Goal: Task Accomplishment & Management: Use online tool/utility

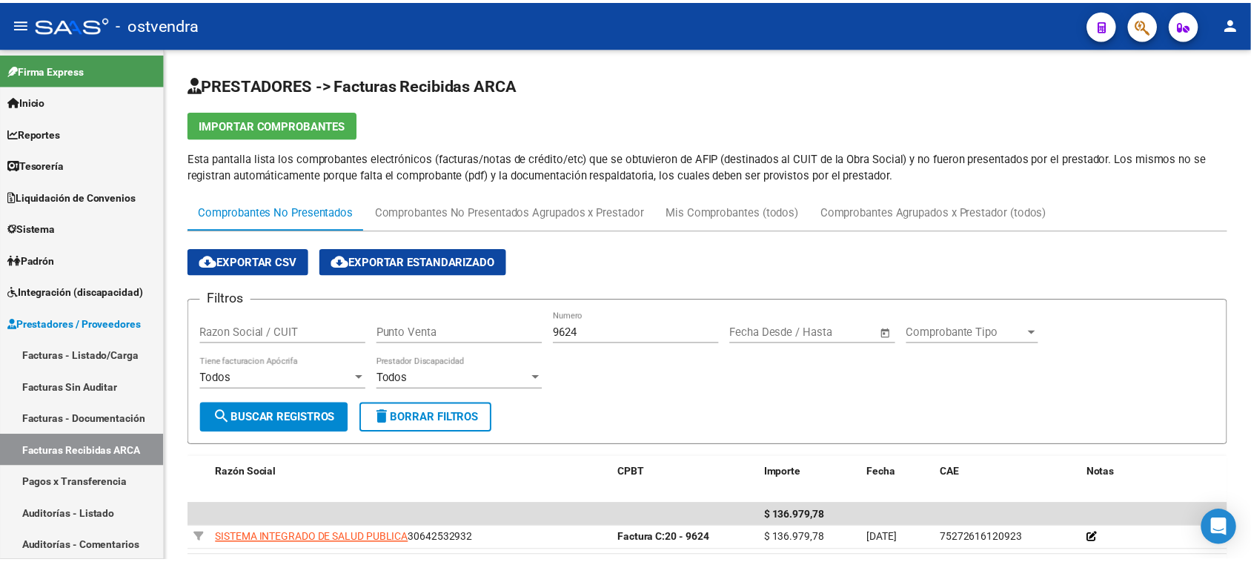
scroll to position [79, 0]
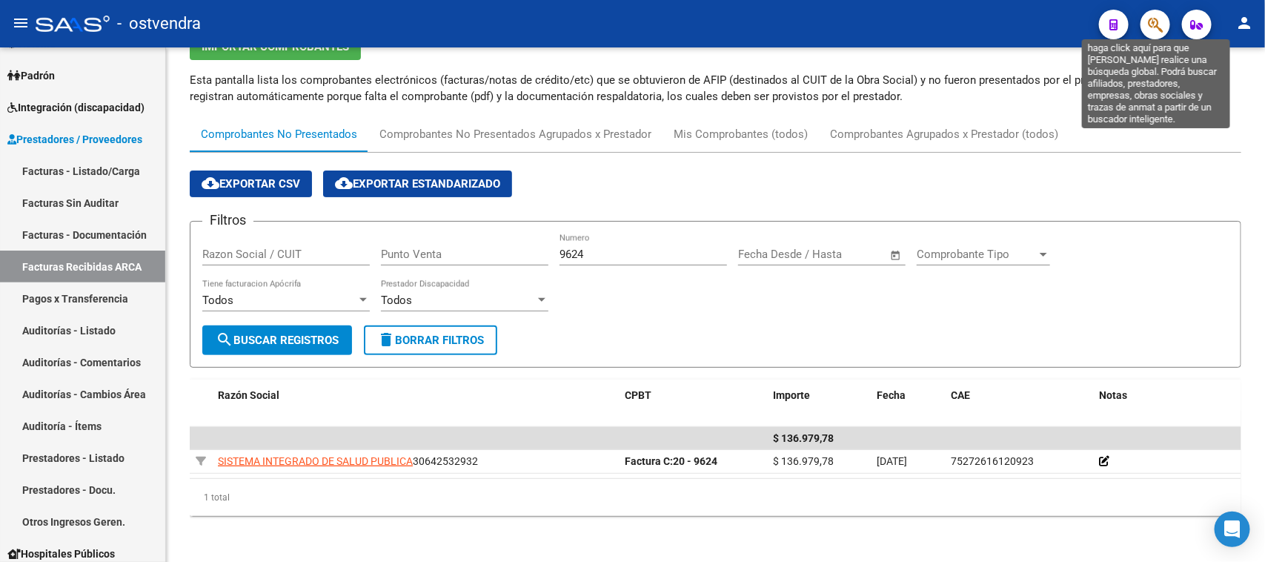
click at [1150, 24] on icon "button" at bounding box center [1155, 24] width 15 height 17
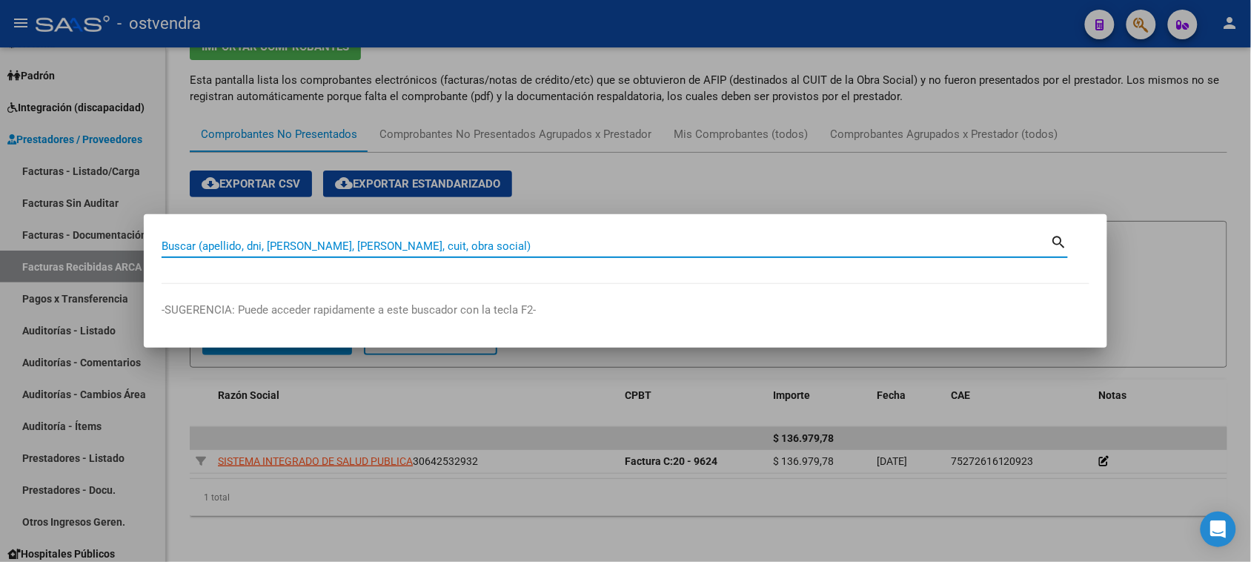
paste input "33843807"
type input "33843807"
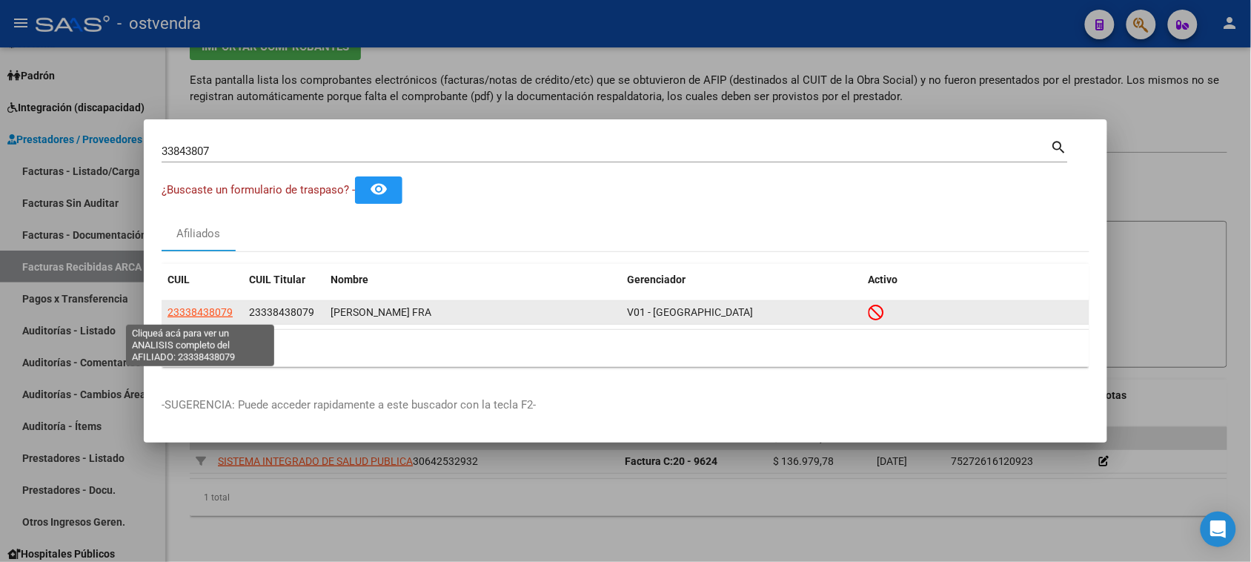
click at [202, 308] on span "23338438079" at bounding box center [200, 312] width 65 height 12
type textarea "23338438079"
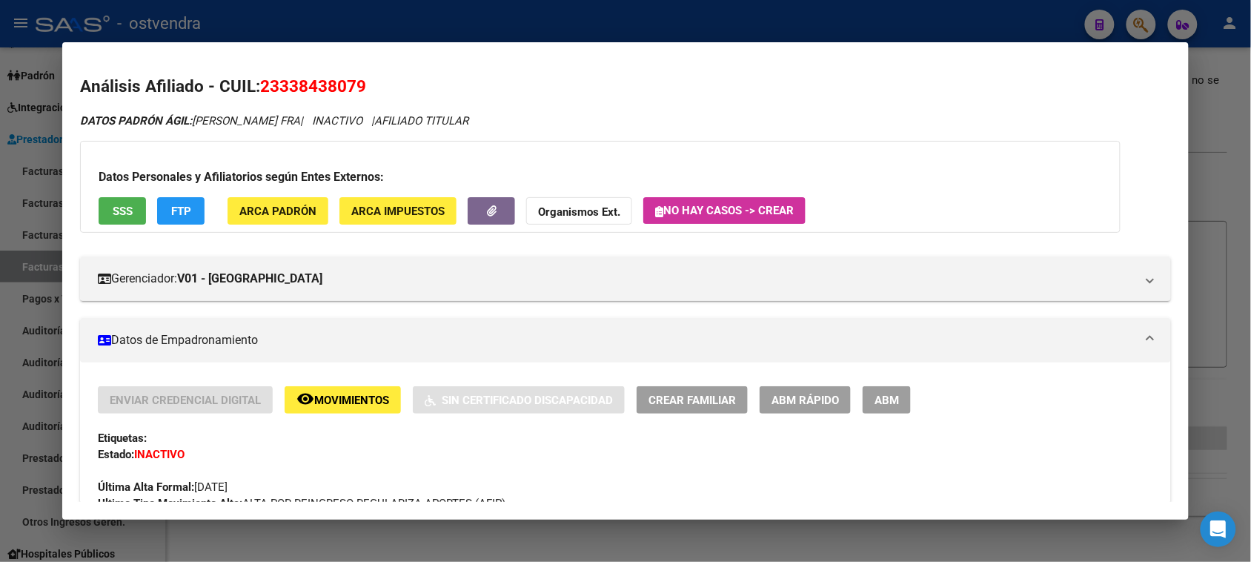
click at [116, 209] on span "SSS" at bounding box center [123, 211] width 20 height 13
click at [122, 216] on span "SSS" at bounding box center [123, 211] width 20 height 13
click at [119, 208] on span "SSS" at bounding box center [123, 211] width 20 height 13
click at [116, 211] on span "SSS" at bounding box center [123, 211] width 20 height 13
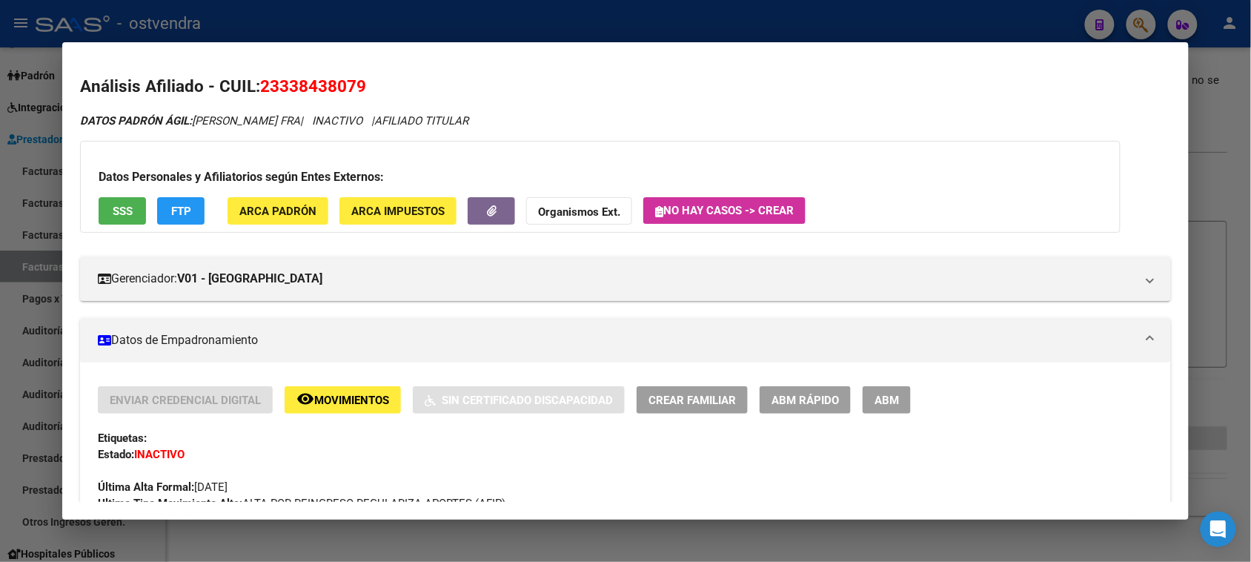
click at [130, 209] on button "SSS" at bounding box center [122, 210] width 47 height 27
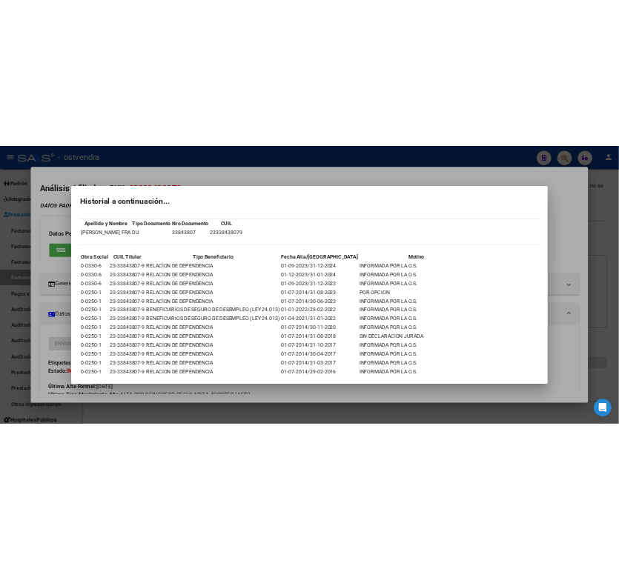
scroll to position [0, 0]
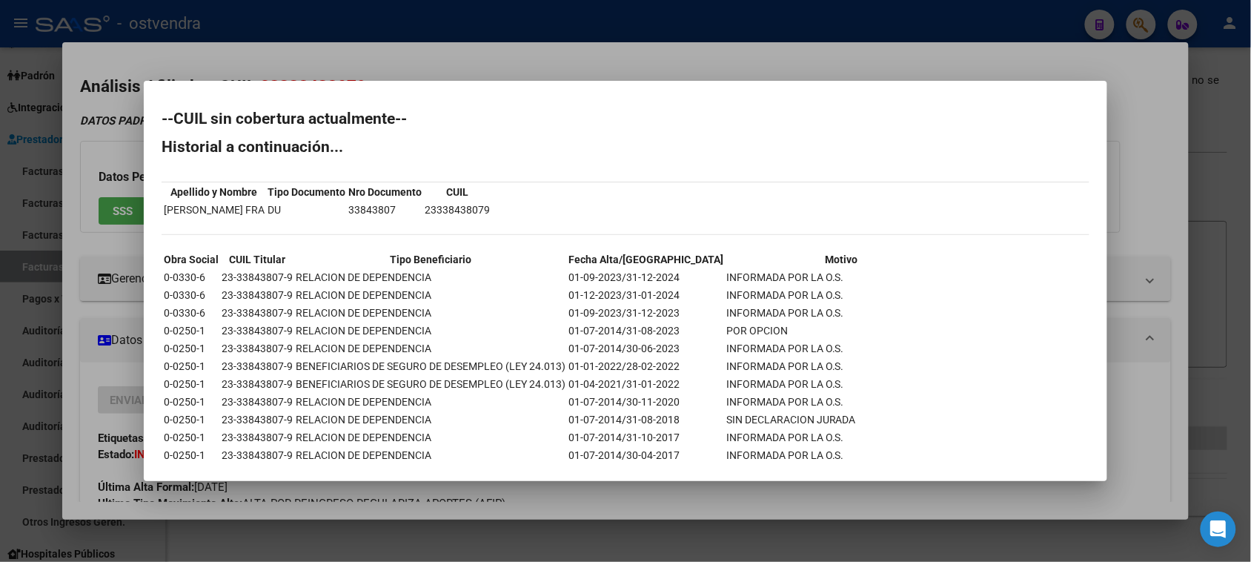
drag, startPoint x: 645, startPoint y: 561, endPoint x: 108, endPoint y: 463, distance: 545.5
click at [106, 465] on div at bounding box center [625, 281] width 1251 height 562
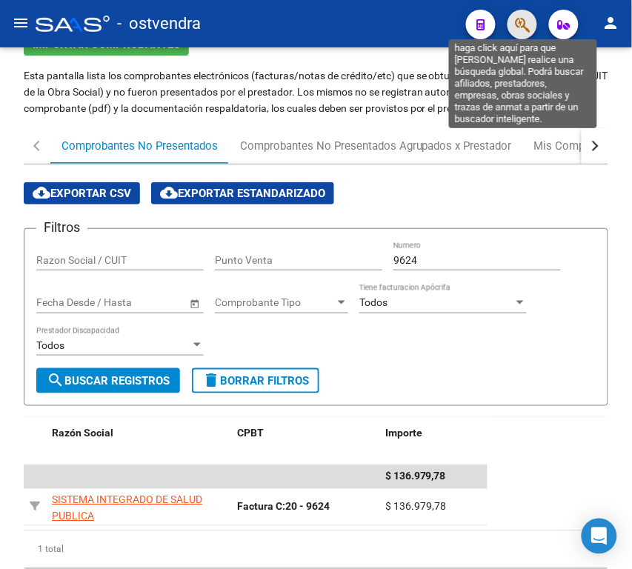
click at [519, 30] on icon "button" at bounding box center [522, 24] width 15 height 17
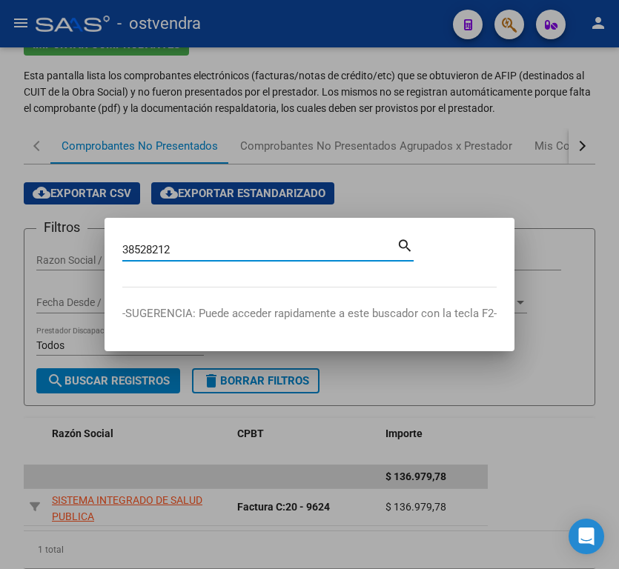
type input "38528212"
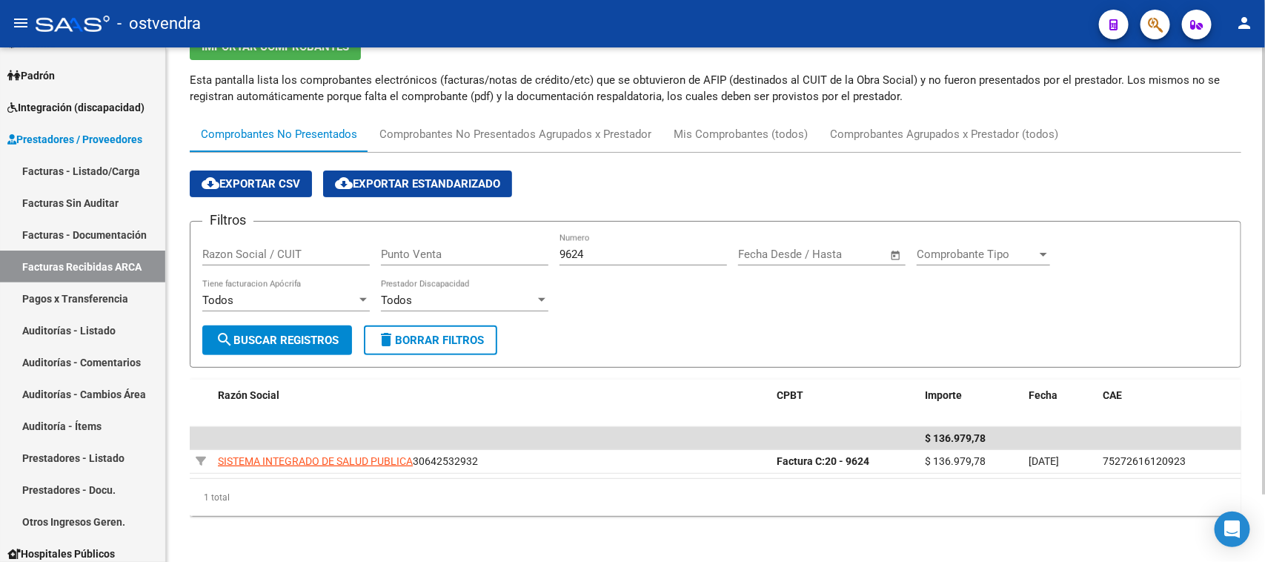
click at [1261, 98] on div "PRESTADORES -> Facturas Recibidas ARCA Importar Comprobantes Esta pantalla list…" at bounding box center [715, 266] width 1099 height 594
click at [1264, 98] on div at bounding box center [1264, 304] width 4 height 515
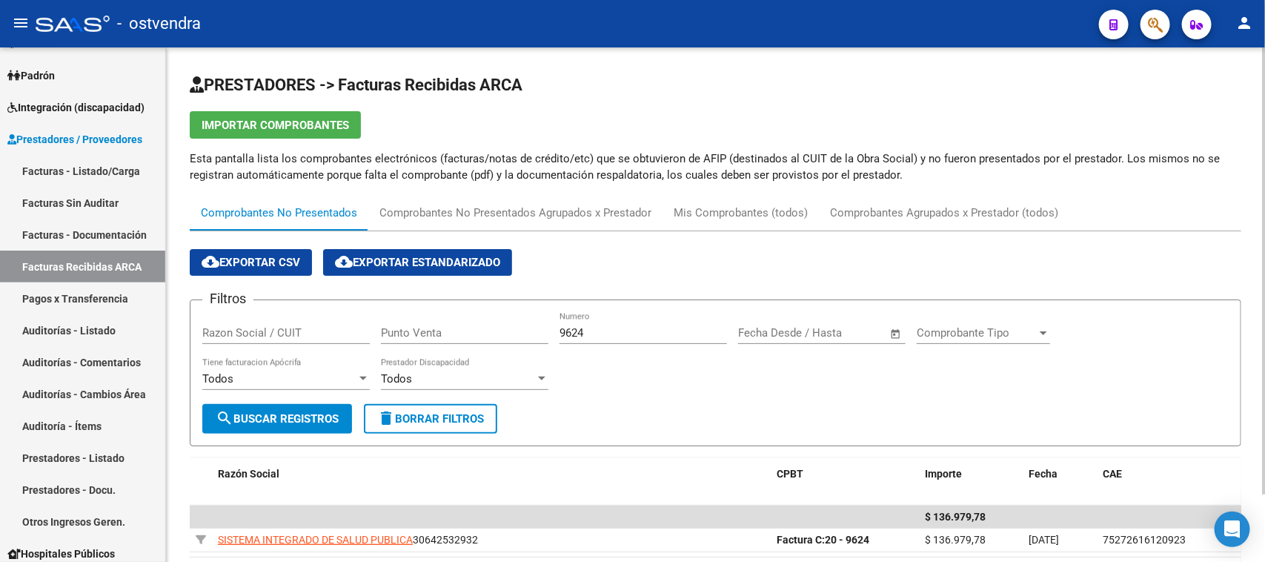
click at [775, 99] on div "PRESTADORES -> Facturas Recibidas ARCA Importar Comprobantes Esta pantalla list…" at bounding box center [716, 338] width 1052 height 535
drag, startPoint x: 598, startPoint y: 331, endPoint x: 500, endPoint y: 334, distance: 97.9
click at [500, 334] on div "Filtros Razon Social / CUIT Punto Venta 9624 Numero Fecha inicio – Fecha fin Fe…" at bounding box center [715, 358] width 1027 height 92
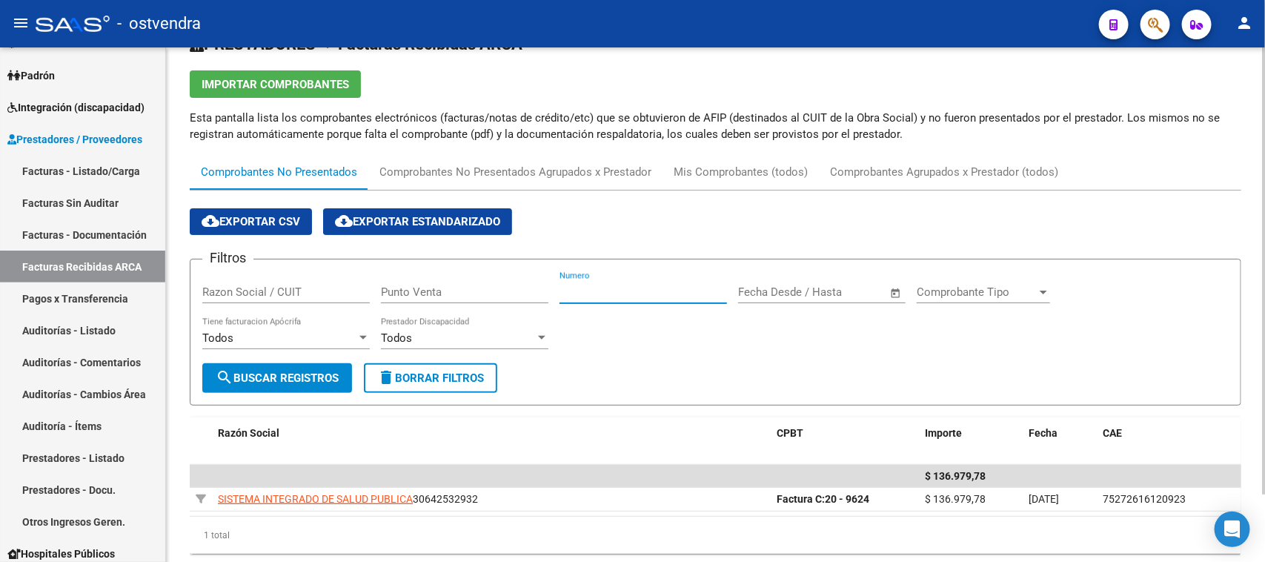
scroll to position [79, 0]
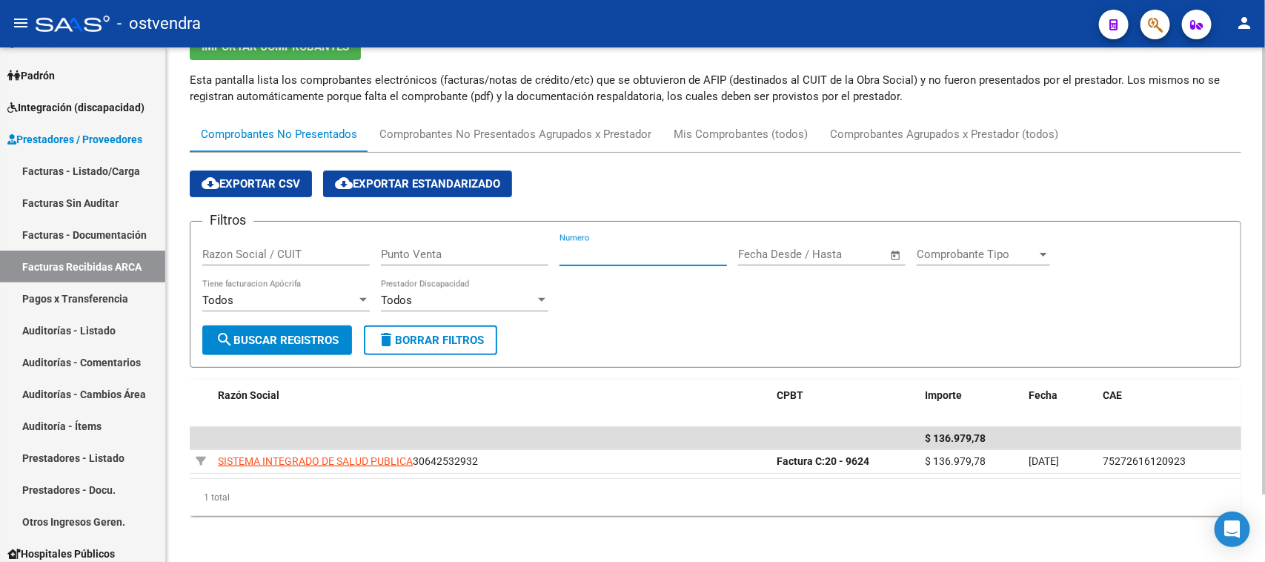
click at [1264, 391] on div at bounding box center [1264, 337] width 4 height 447
click at [1173, 183] on div "cloud_download Exportar CSV cloud_download Exportar Estandarizado" at bounding box center [716, 183] width 1052 height 27
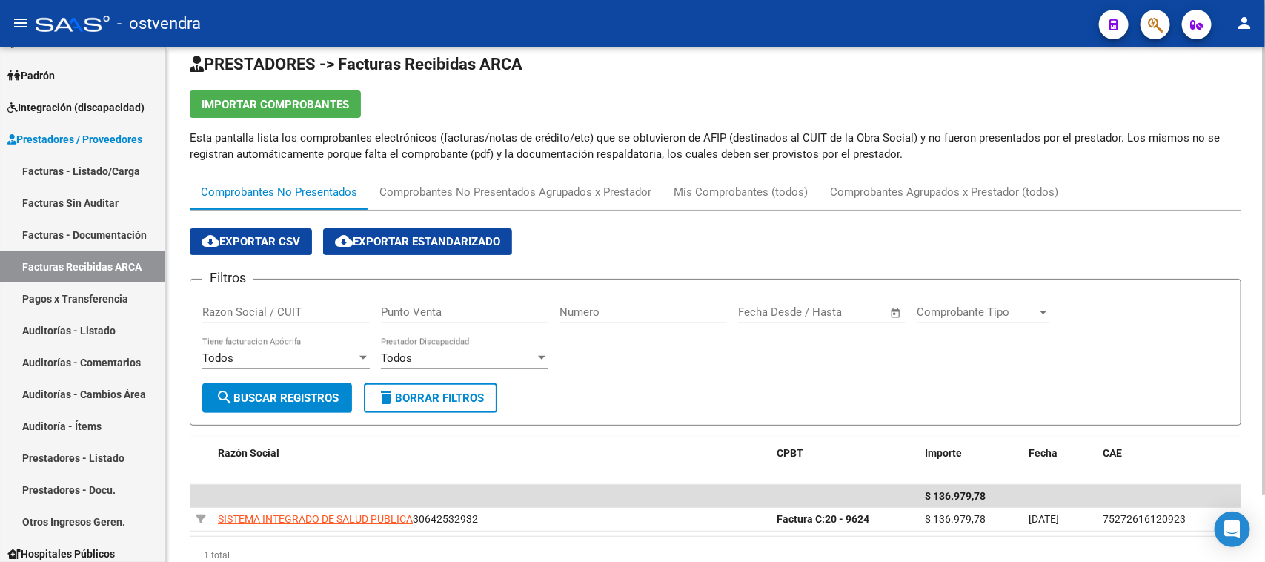
scroll to position [0, 0]
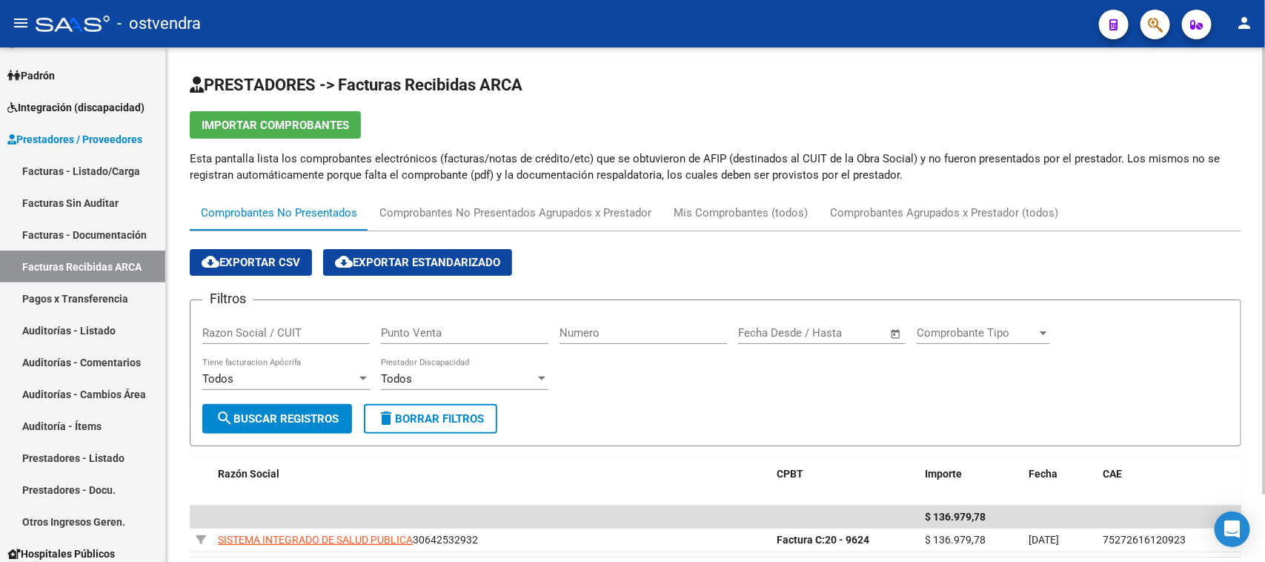
click at [836, 260] on div "cloud_download Exportar CSV cloud_download Exportar Estandarizado" at bounding box center [716, 262] width 1052 height 27
click at [738, 268] on div "cloud_download Exportar CSV cloud_download Exportar Estandarizado" at bounding box center [716, 262] width 1052 height 27
